Goal: Task Accomplishment & Management: Use online tool/utility

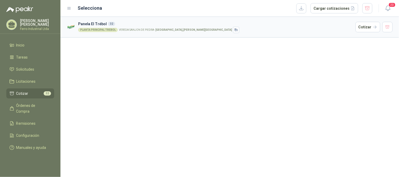
click at [176, 51] on div "Panela El Trébol 32 PLANTA PRINCIPAL TREBOL VEREDA SANJON DE [GEOGRAPHIC_DATA] …" at bounding box center [229, 97] width 338 height 160
click at [329, 11] on button "Cargar cotizaciones" at bounding box center [334, 8] width 48 height 11
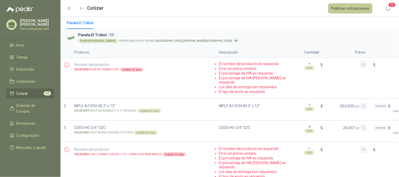
click at [369, 10] on button "Publicar cotizaciones" at bounding box center [350, 8] width 44 height 10
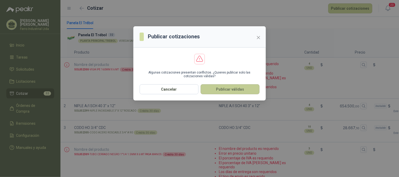
click at [224, 91] on button "Publicar válidas" at bounding box center [230, 89] width 59 height 10
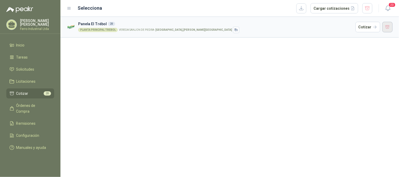
click at [390, 29] on button "button" at bounding box center [387, 27] width 11 height 11
